Goal: Information Seeking & Learning: Find specific fact

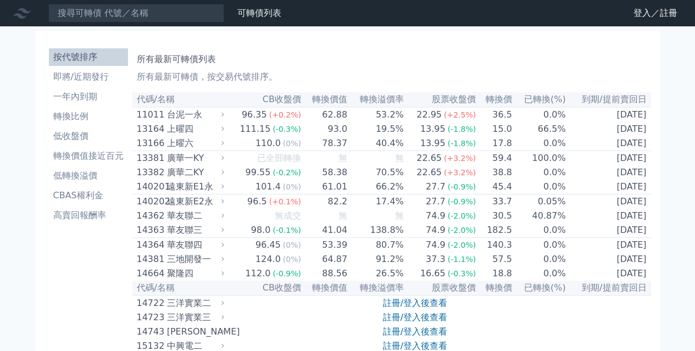
click at [123, 20] on input at bounding box center [136, 13] width 176 height 19
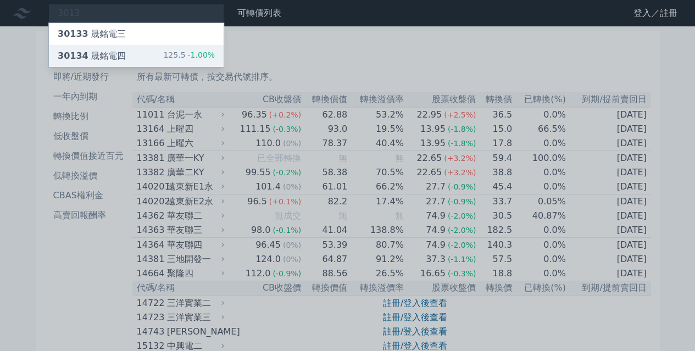
type input "3013"
click at [117, 52] on div "30134 晟銘電四" at bounding box center [92, 55] width 68 height 13
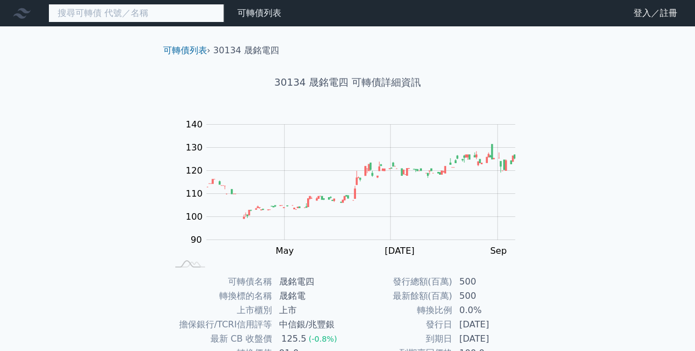
click at [110, 18] on input at bounding box center [136, 13] width 176 height 19
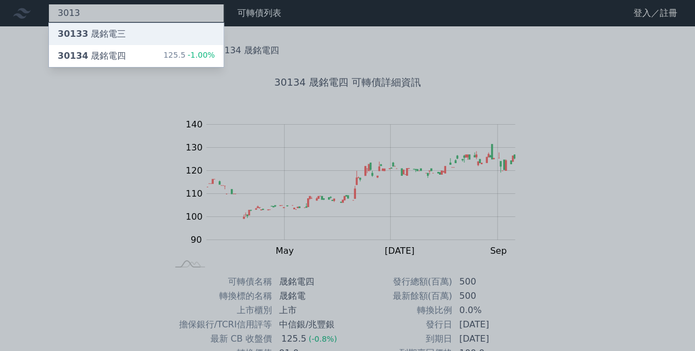
type input "3013"
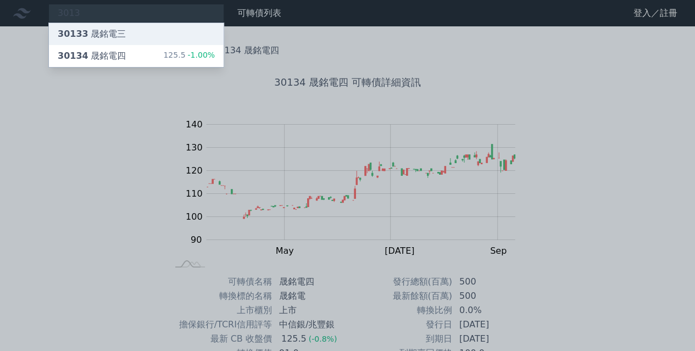
click at [112, 30] on div "30133 晟銘電三" at bounding box center [92, 33] width 68 height 13
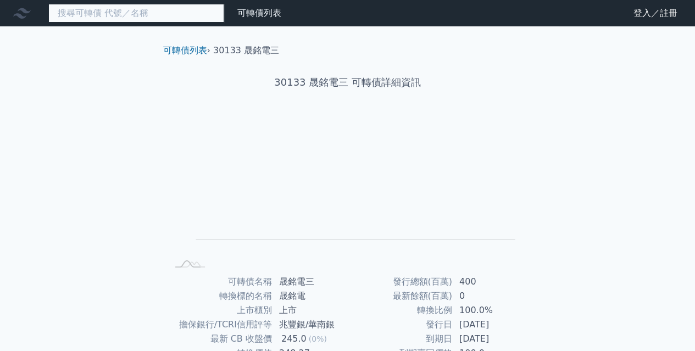
click at [105, 14] on input at bounding box center [136, 13] width 176 height 19
click at [95, 11] on input at bounding box center [136, 13] width 176 height 19
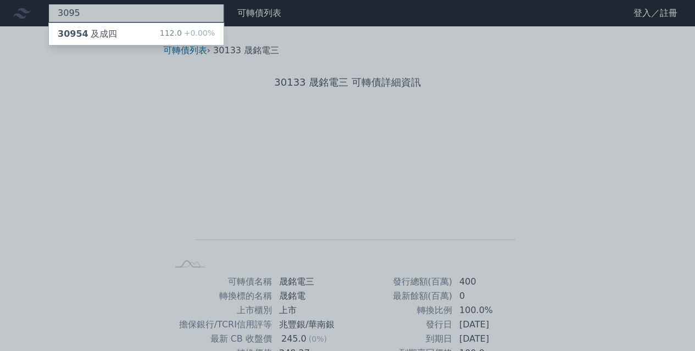
type input "3095"
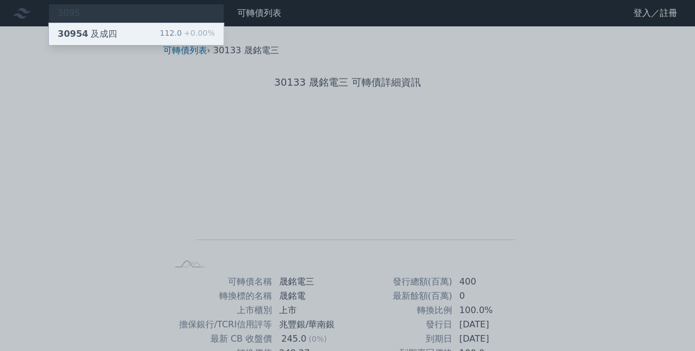
click at [95, 30] on div "30954 及成四" at bounding box center [87, 33] width 59 height 13
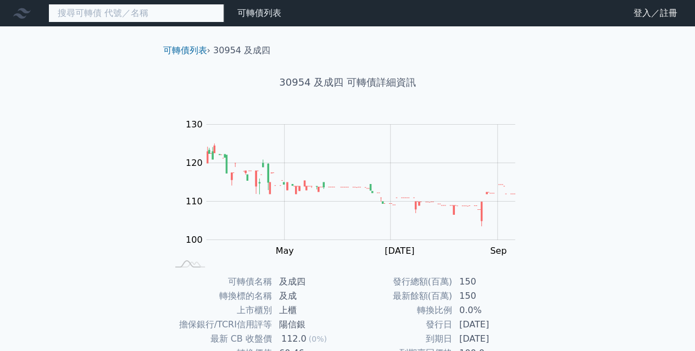
click at [89, 12] on input at bounding box center [136, 13] width 176 height 19
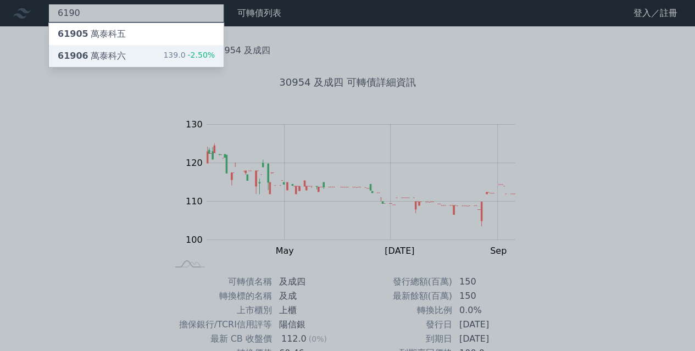
type input "6190"
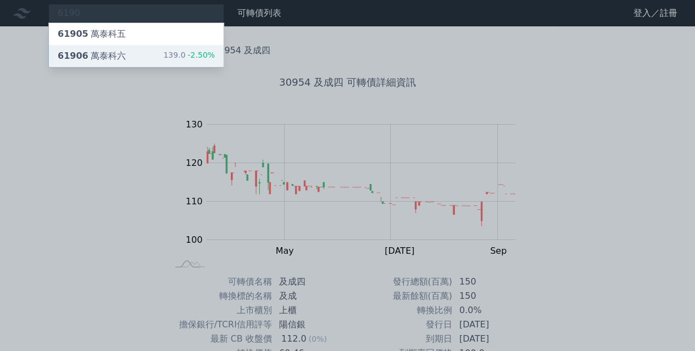
click at [105, 59] on div "61906 萬泰科六" at bounding box center [92, 55] width 68 height 13
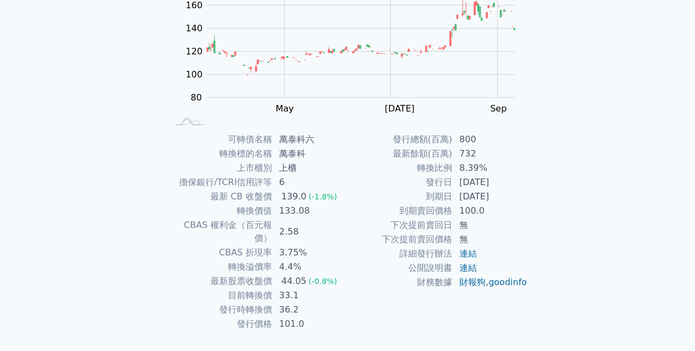
scroll to position [157, 0]
